Goal: Communication & Community: Answer question/provide support

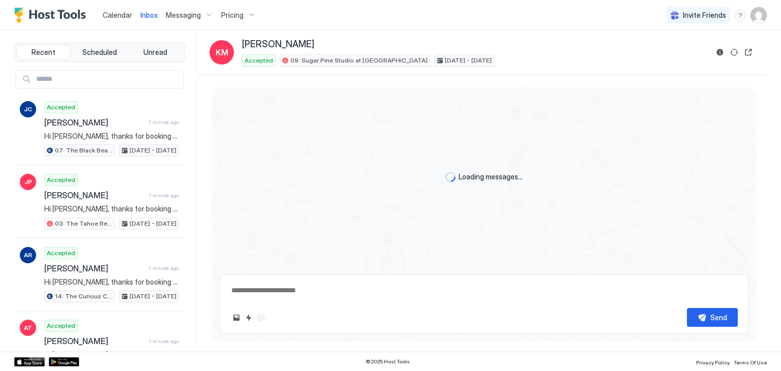
scroll to position [723, 0]
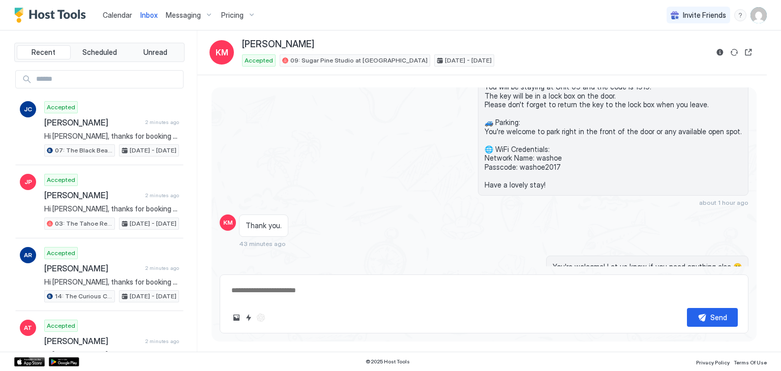
type textarea "*"
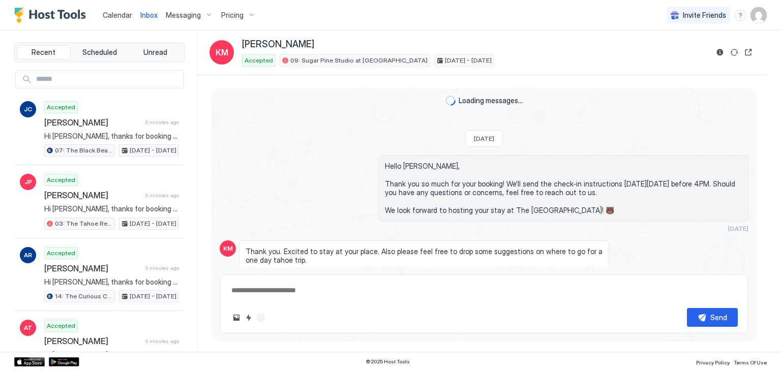
scroll to position [723, 0]
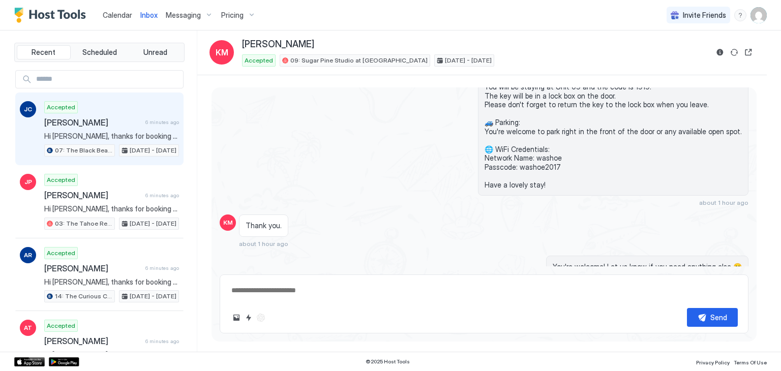
click at [118, 102] on div "Accepted Joshua Cody 6 minutes ago Hi Joshua, thanks for booking your stay with…" at bounding box center [111, 129] width 135 height 56
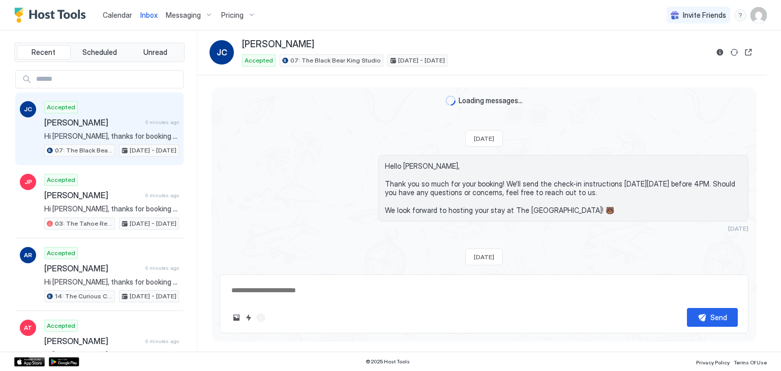
scroll to position [207, 0]
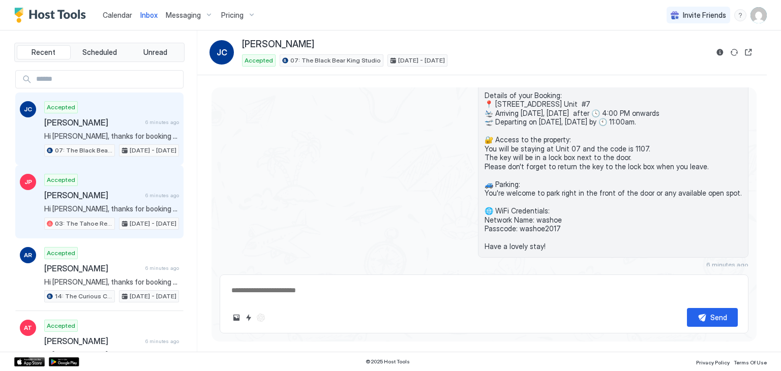
click at [118, 176] on div "Accepted José Perozo Locurcio 6 minutes ago Hi José, thanks for booking your st…" at bounding box center [111, 202] width 135 height 56
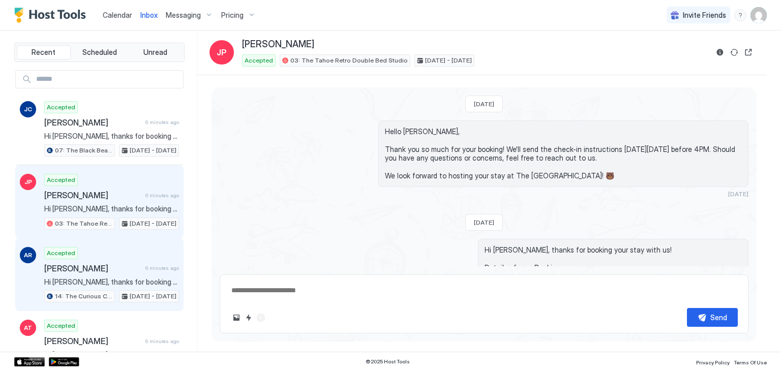
click at [90, 253] on div "Accepted Andre Rodriguez 6 minutes ago Hi Andre, thanks for booking your stay w…" at bounding box center [111, 275] width 135 height 56
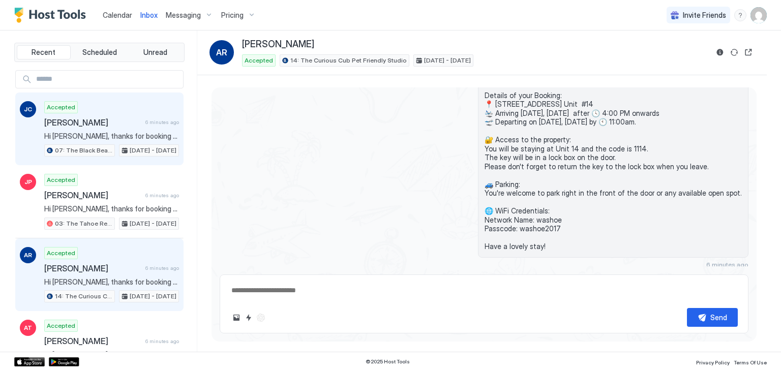
click at [97, 106] on div "Accepted Joshua Cody 6 minutes ago Hi Joshua, thanks for booking your stay with…" at bounding box center [111, 129] width 135 height 56
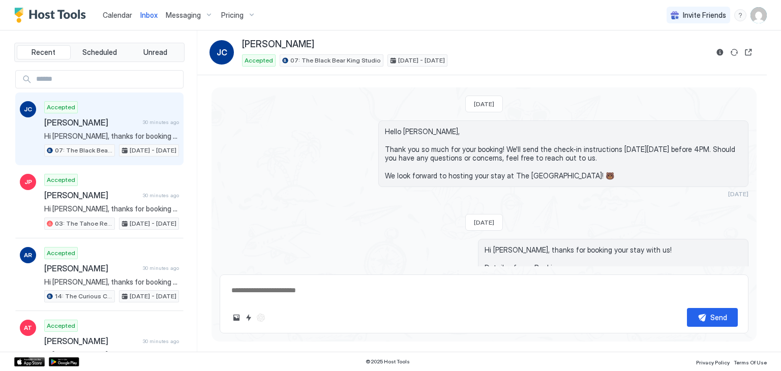
type textarea "*"
